Goal: Information Seeking & Learning: Understand process/instructions

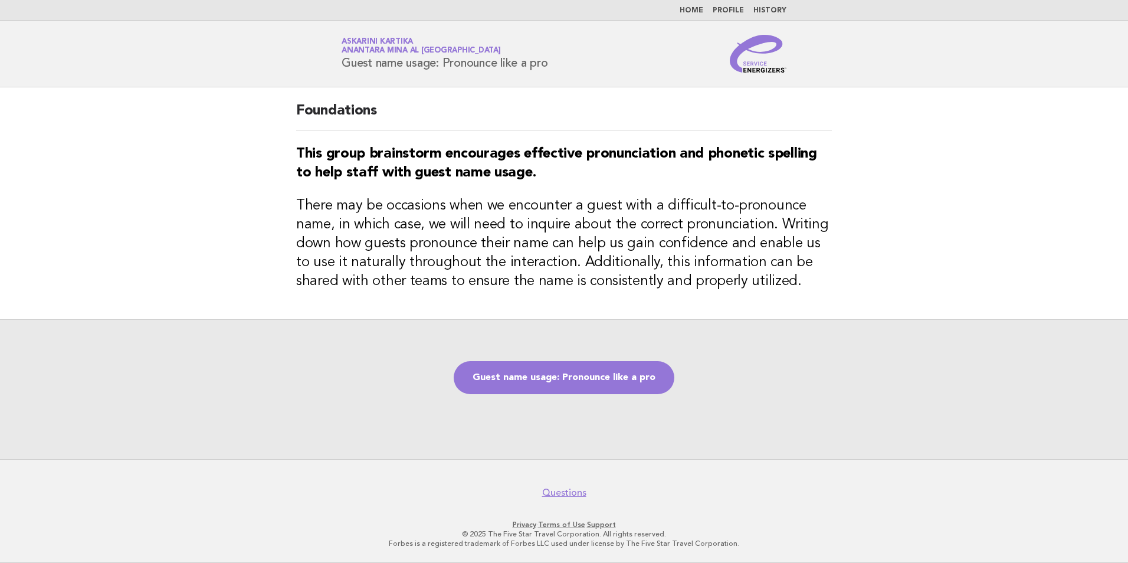
click at [694, 3] on nav "Home Profile History" at bounding box center [564, 10] width 1128 height 21
click at [695, 7] on link "Home" at bounding box center [691, 10] width 24 height 7
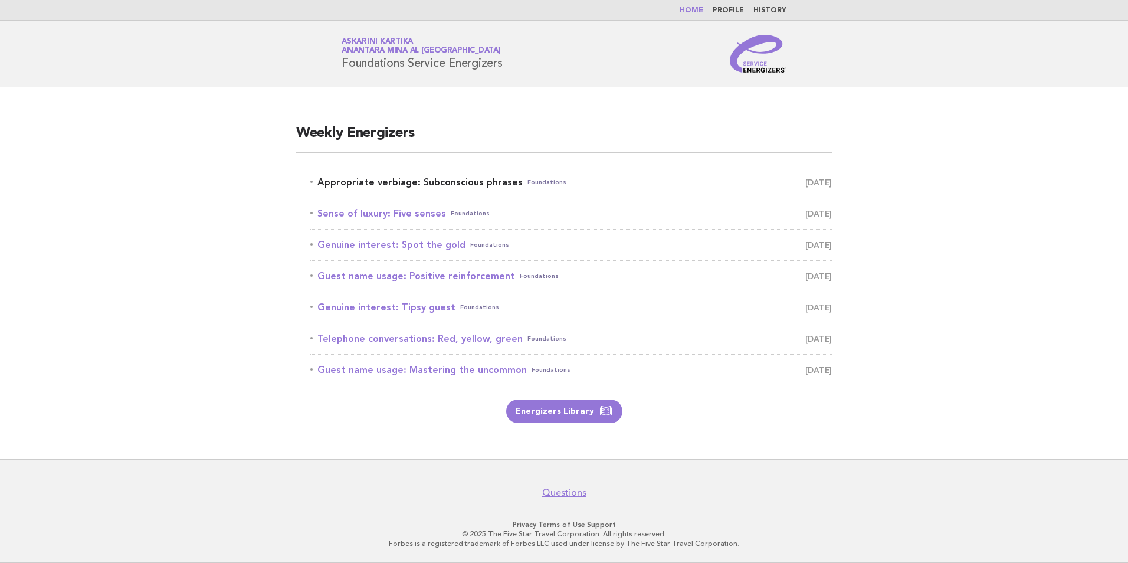
click at [439, 182] on link "Appropriate verbiage: Subconscious phrases Foundations [DATE]" at bounding box center [570, 182] width 521 height 17
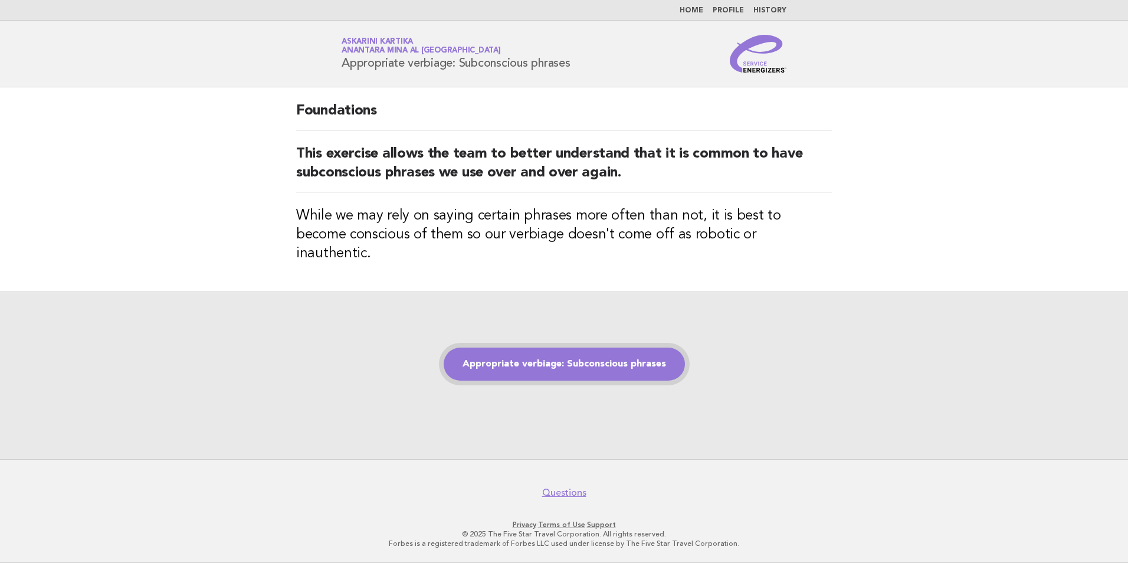
click at [613, 355] on link "Appropriate verbiage: Subconscious phrases" at bounding box center [564, 363] width 241 height 33
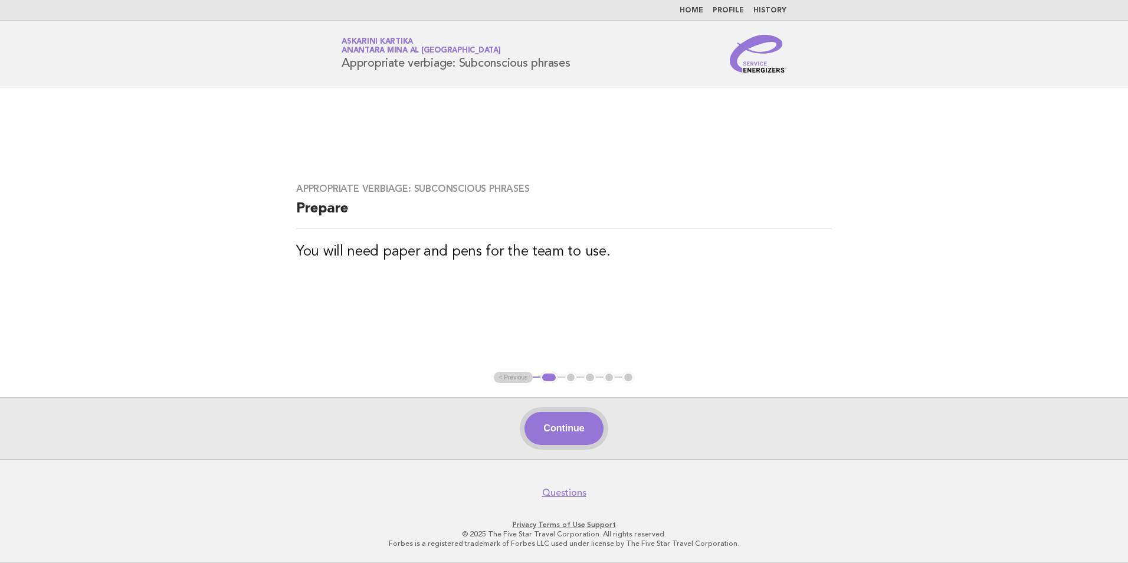
click at [560, 416] on button "Continue" at bounding box center [563, 428] width 78 height 33
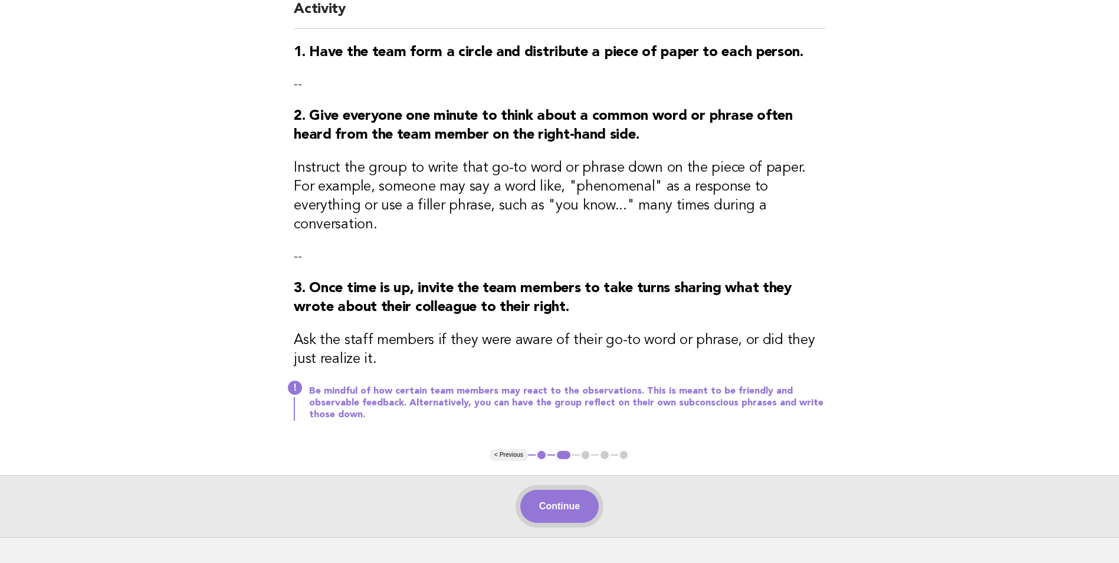
click at [554, 490] on button "Continue" at bounding box center [559, 506] width 78 height 33
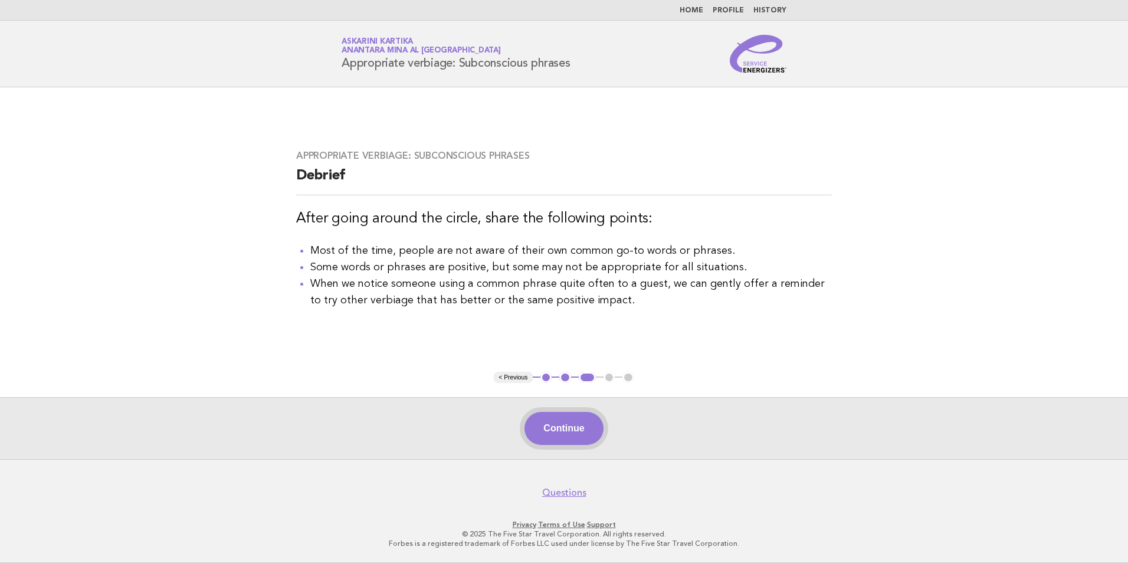
click at [569, 426] on button "Continue" at bounding box center [563, 428] width 78 height 33
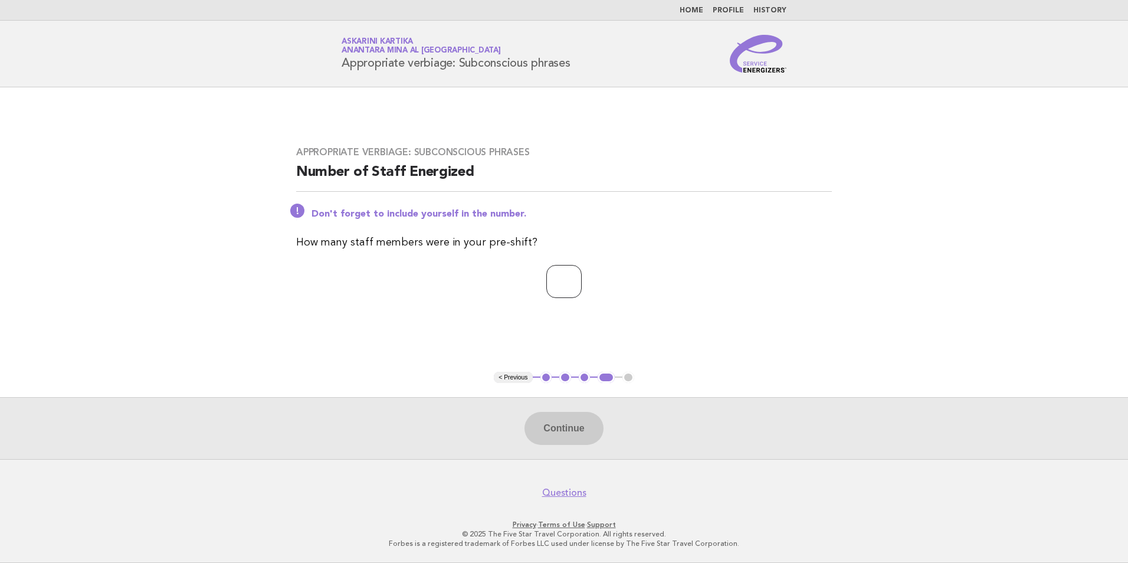
click at [557, 271] on input "number" at bounding box center [563, 281] width 35 height 33
type input "*"
click at [557, 419] on button "Continue" at bounding box center [563, 428] width 78 height 33
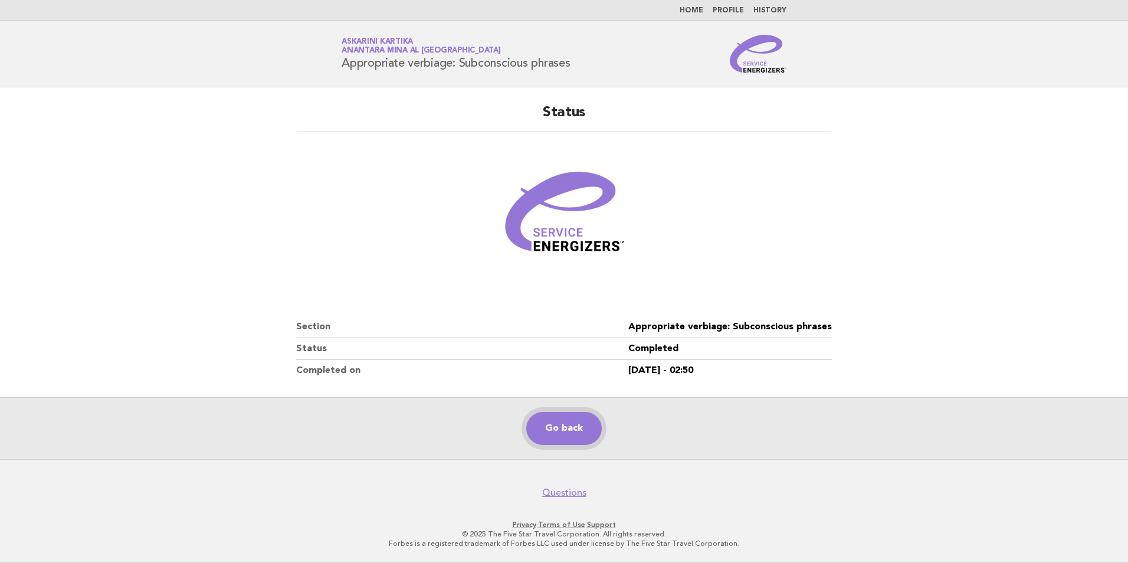
click at [579, 432] on link "Go back" at bounding box center [563, 428] width 75 height 33
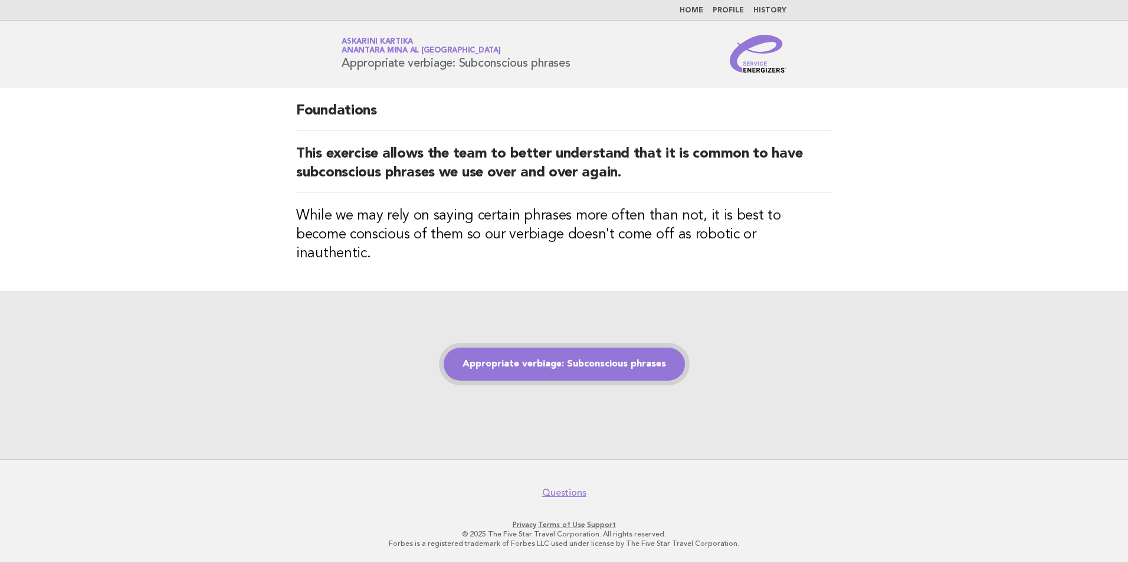
click at [588, 360] on link "Appropriate verbiage: Subconscious phrases" at bounding box center [564, 363] width 241 height 33
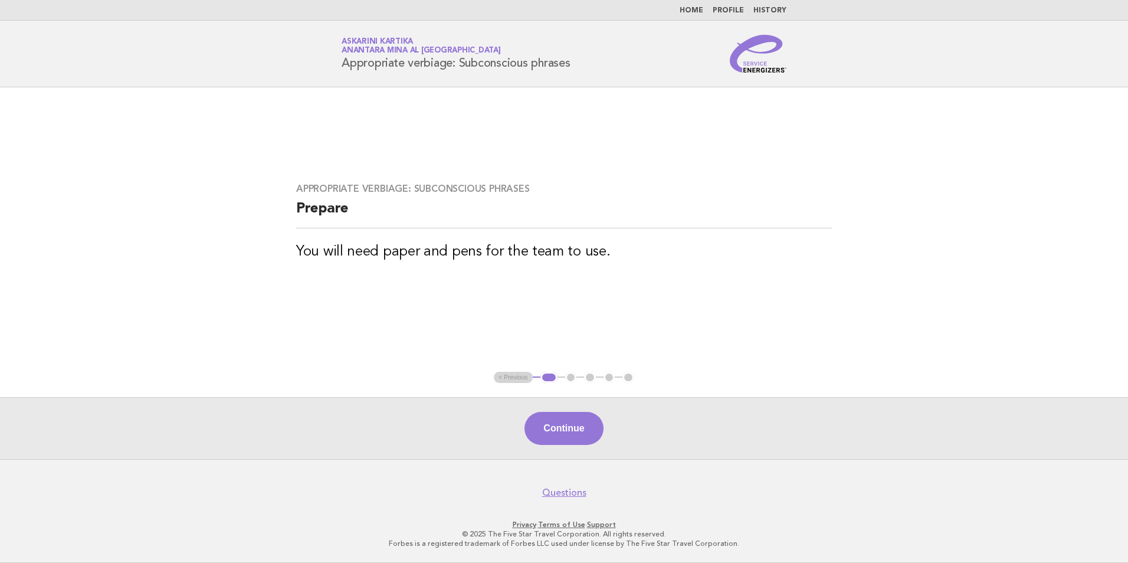
drag, startPoint x: 894, startPoint y: 351, endPoint x: 890, endPoint y: 346, distance: 6.4
click at [894, 351] on main "Appropriate verbiage: Subconscious phrases Prepare You will need paper and pens…" at bounding box center [564, 273] width 1128 height 372
click at [580, 422] on button "Continue" at bounding box center [563, 428] width 78 height 33
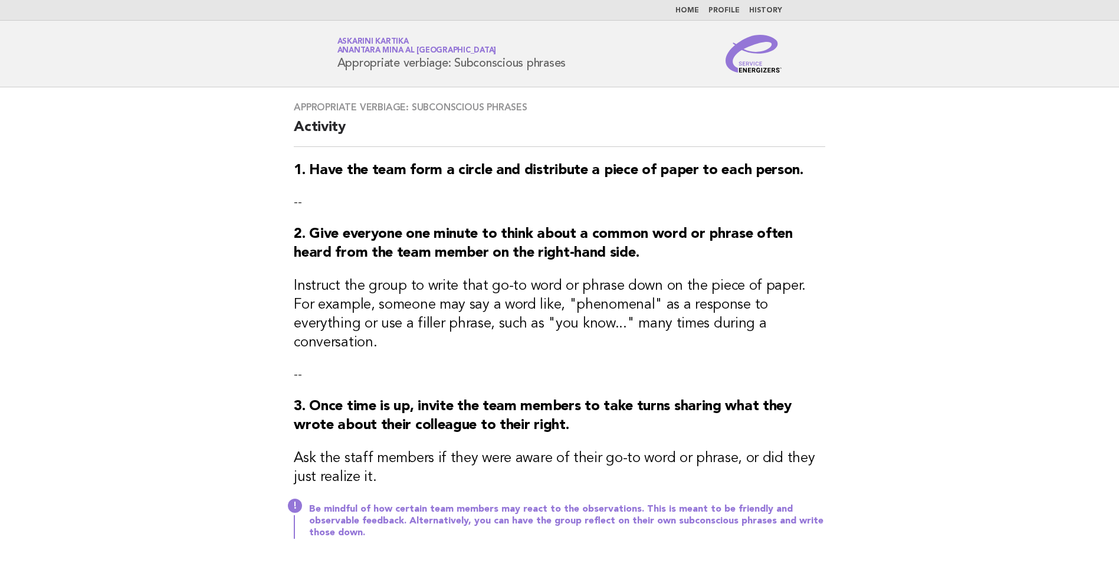
click at [1009, 328] on main "Appropriate verbiage: Subconscious phrases Activity 1. Have the team form a cir…" at bounding box center [559, 370] width 1119 height 567
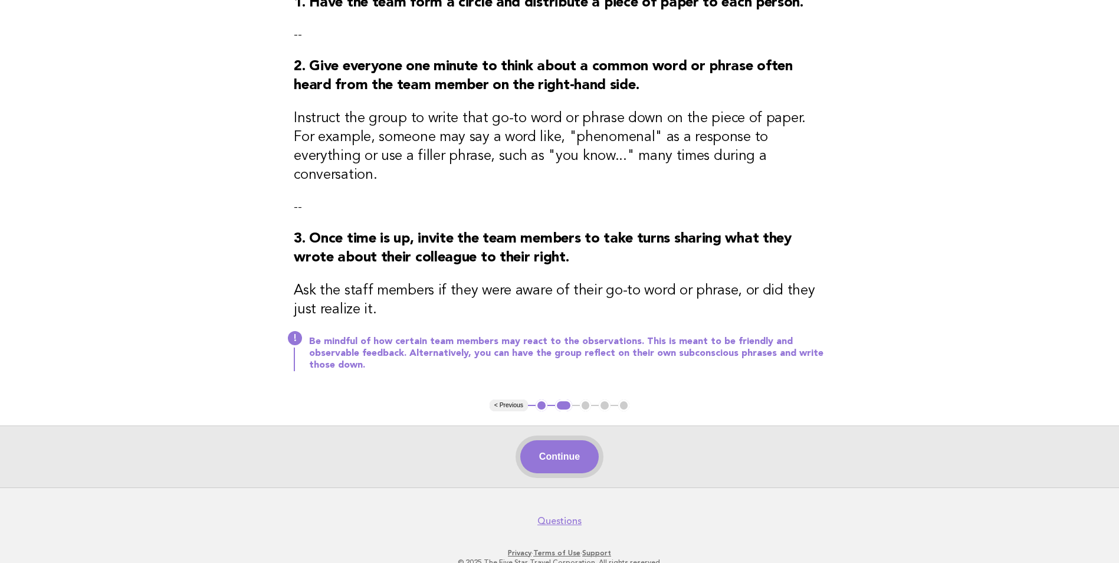
click at [566, 440] on button "Continue" at bounding box center [559, 456] width 78 height 33
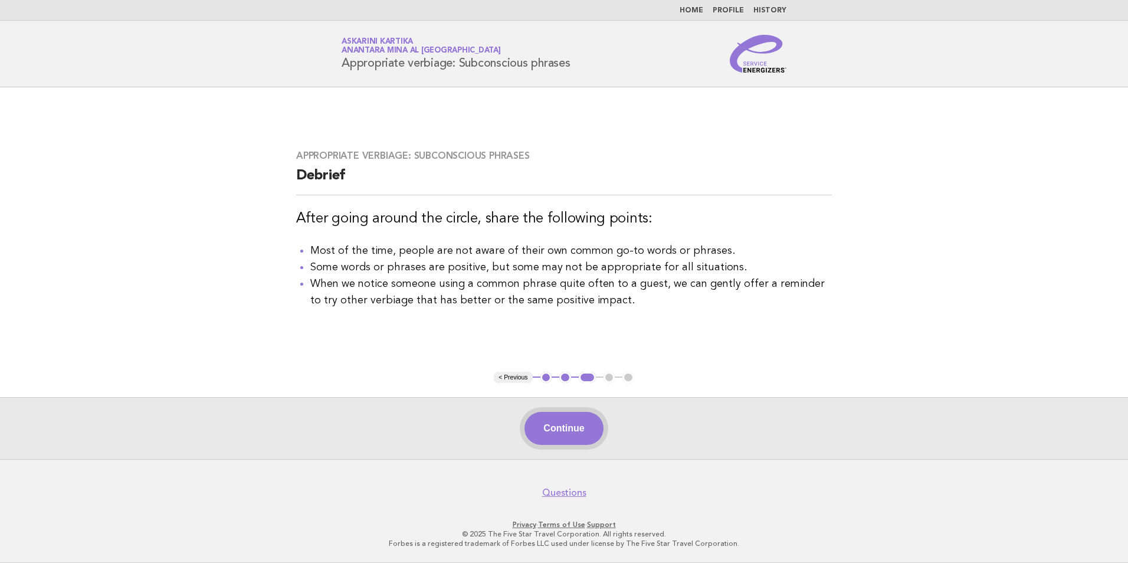
click at [558, 439] on button "Continue" at bounding box center [563, 428] width 78 height 33
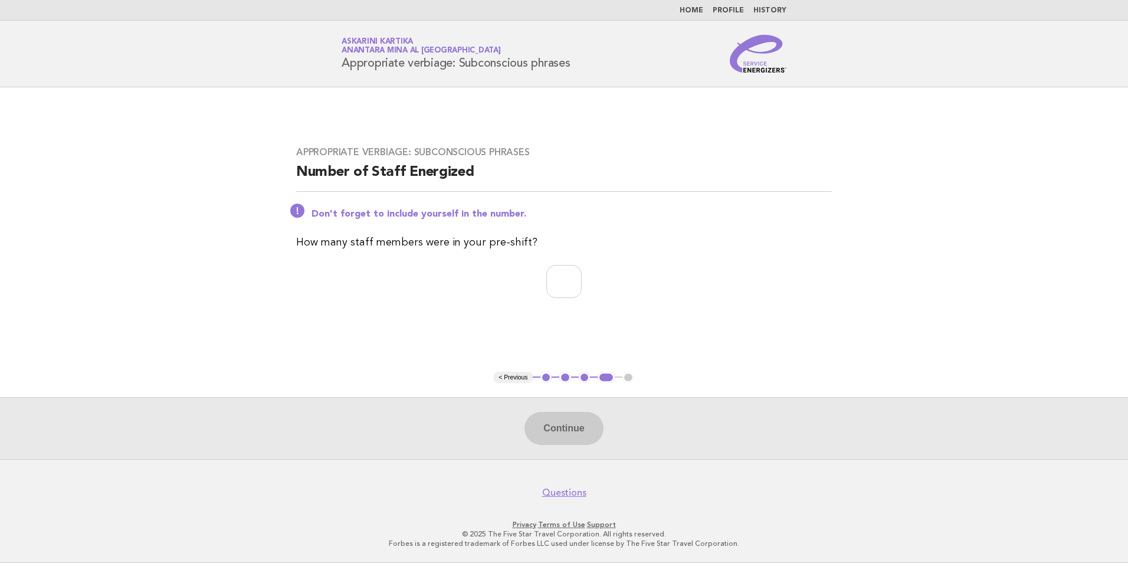
drag, startPoint x: 577, startPoint y: 65, endPoint x: 344, endPoint y: 71, distance: 233.0
click at [344, 71] on div "Service Energizers Askarini Kartika Anantara Mina al Arab Ras Al Khaimah Resort…" at bounding box center [564, 54] width 478 height 38
copy h1 "Appropriate verbiage: Subconscious phrases"
click at [516, 366] on main "Appropriate verbiage: Subconscious phrases Number of Staff Energized Don't forg…" at bounding box center [564, 273] width 1128 height 372
click at [516, 378] on button "< Previous" at bounding box center [513, 378] width 38 height 12
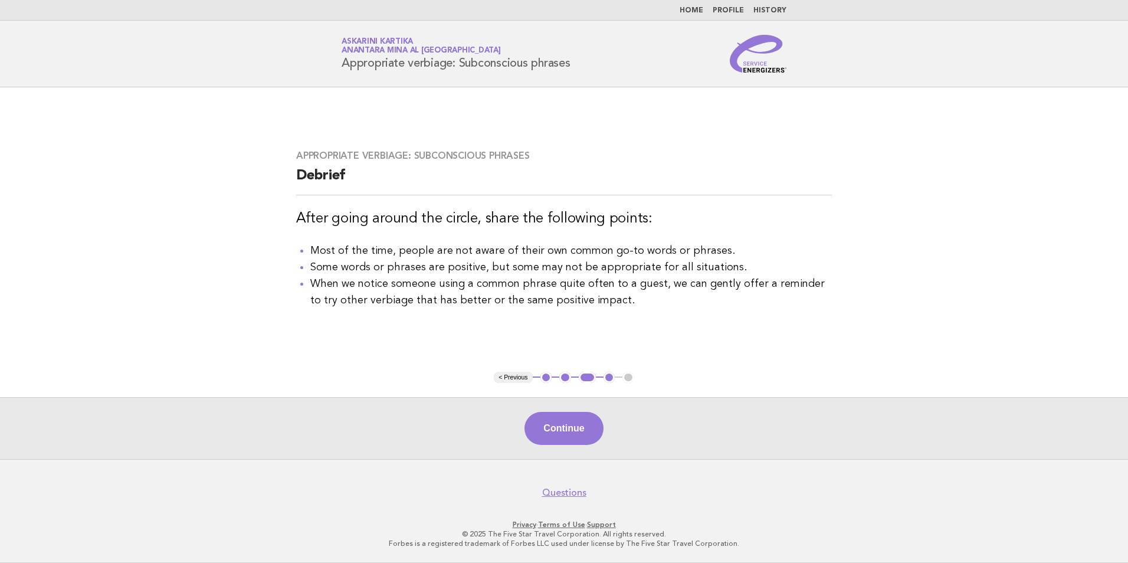
click at [516, 378] on button "< Previous" at bounding box center [513, 378] width 38 height 12
